Goal: Task Accomplishment & Management: Manage account settings

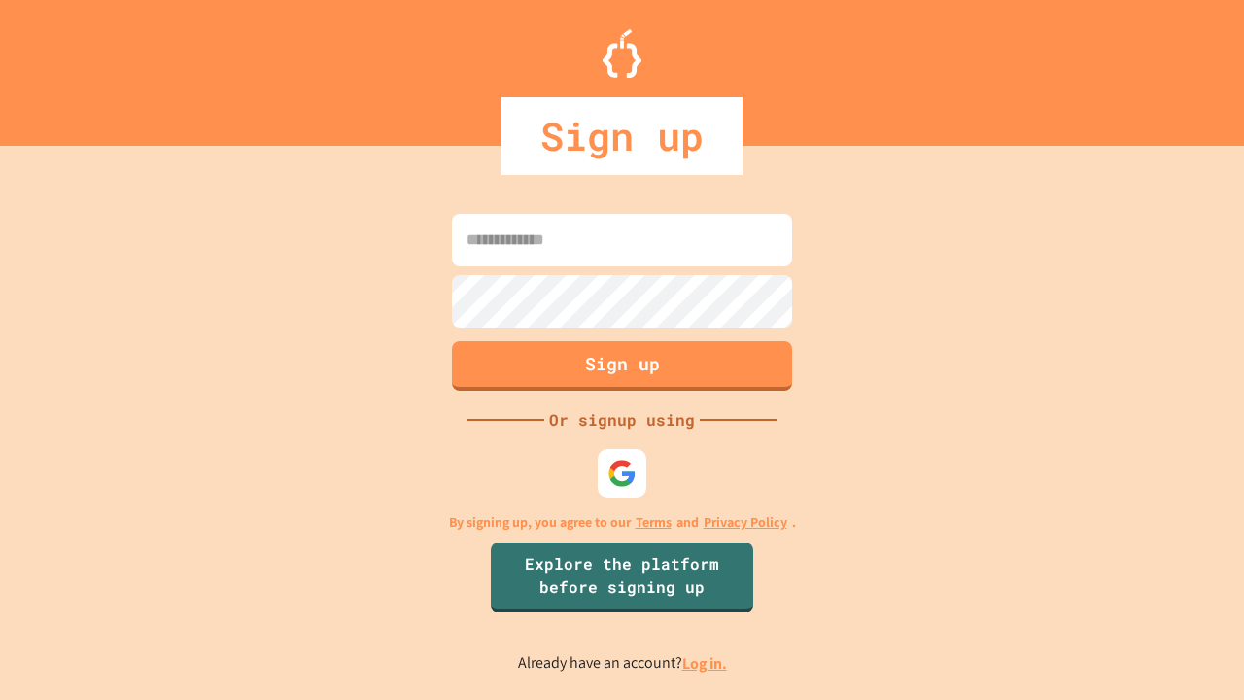
click at [706, 663] on link "Log in." at bounding box center [704, 663] width 45 height 20
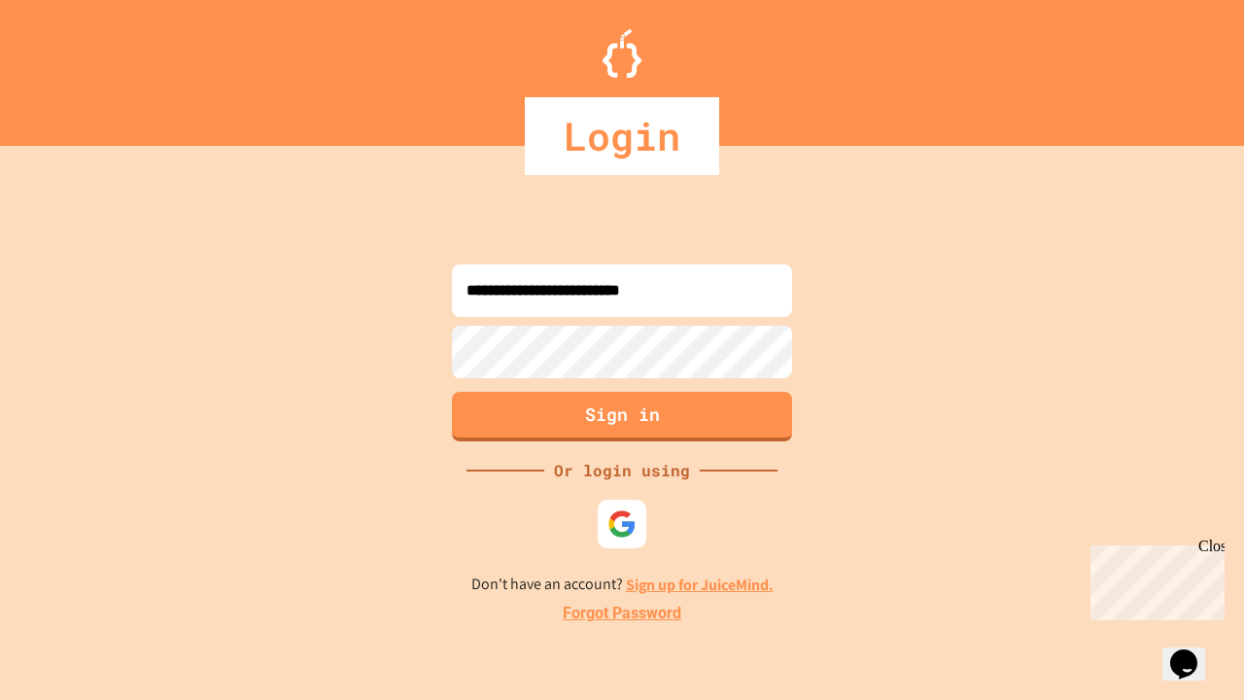
type input "**********"
